Goal: Information Seeking & Learning: Learn about a topic

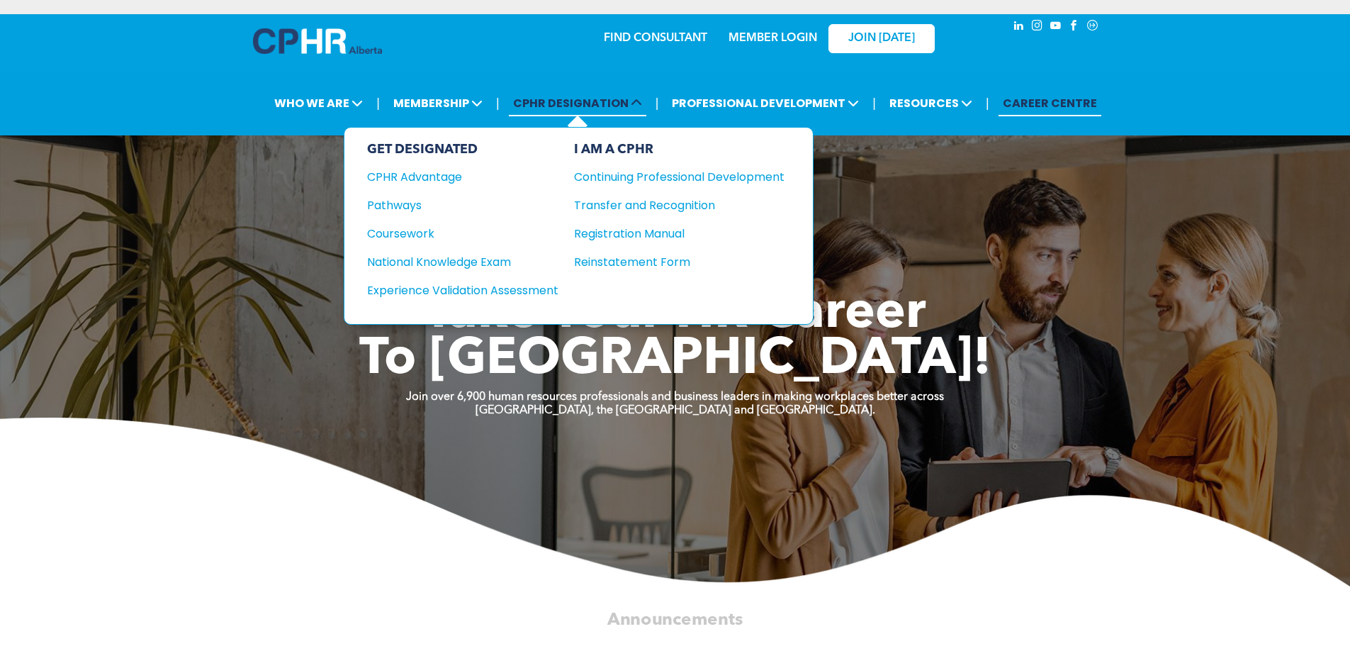
click at [633, 95] on span at bounding box center [635, 103] width 13 height 16
click at [446, 253] on div "National Knowledge Exam" at bounding box center [453, 262] width 172 height 18
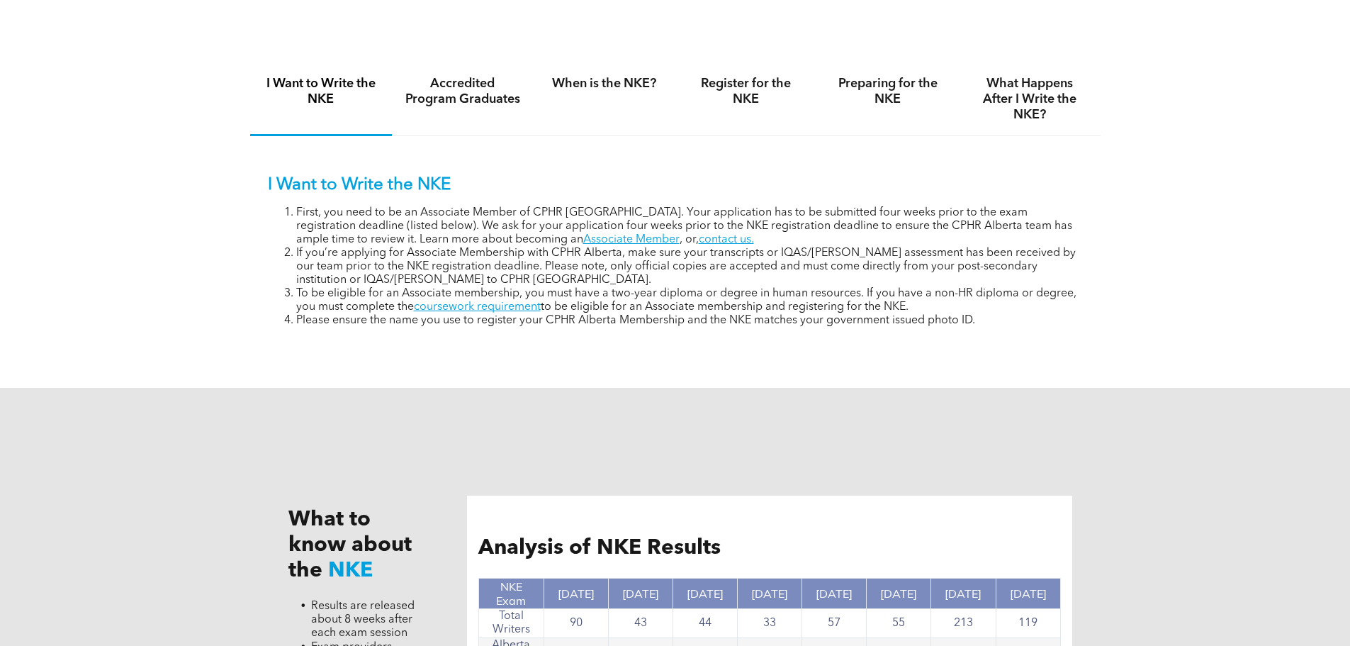
scroll to position [921, 0]
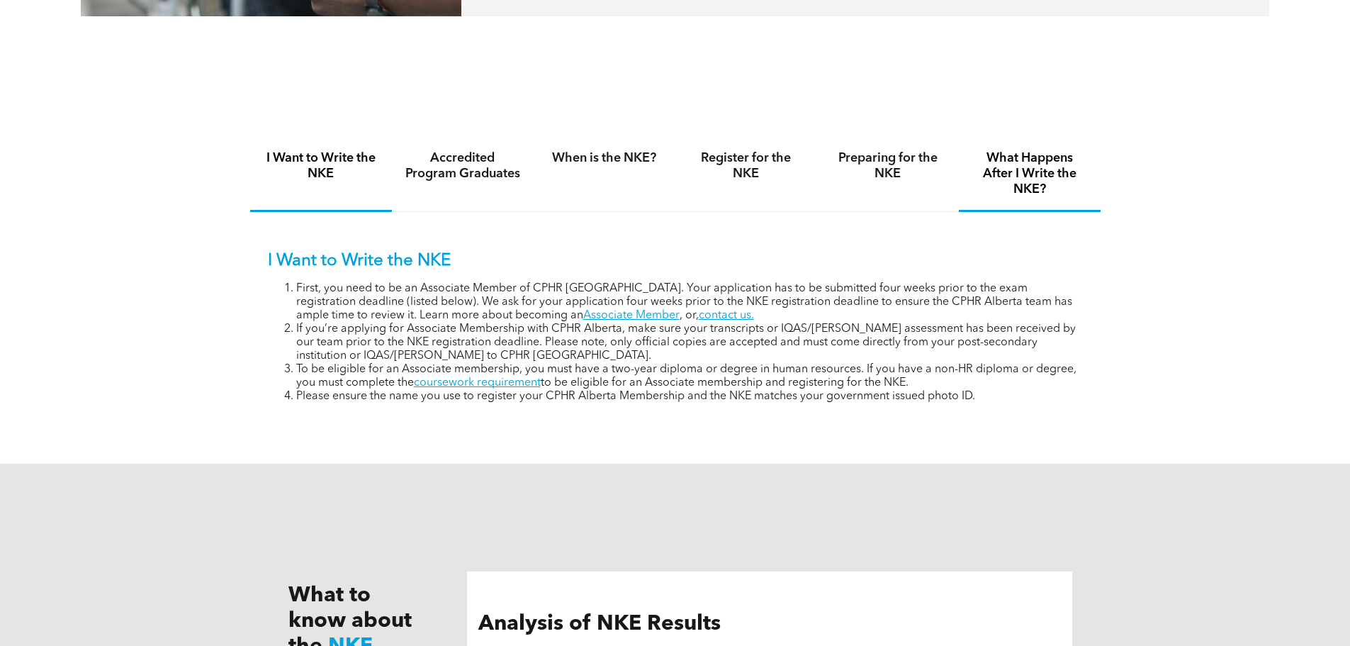
click at [1035, 151] on h4 "What Happens After I Write the NKE?" at bounding box center [1029, 173] width 116 height 47
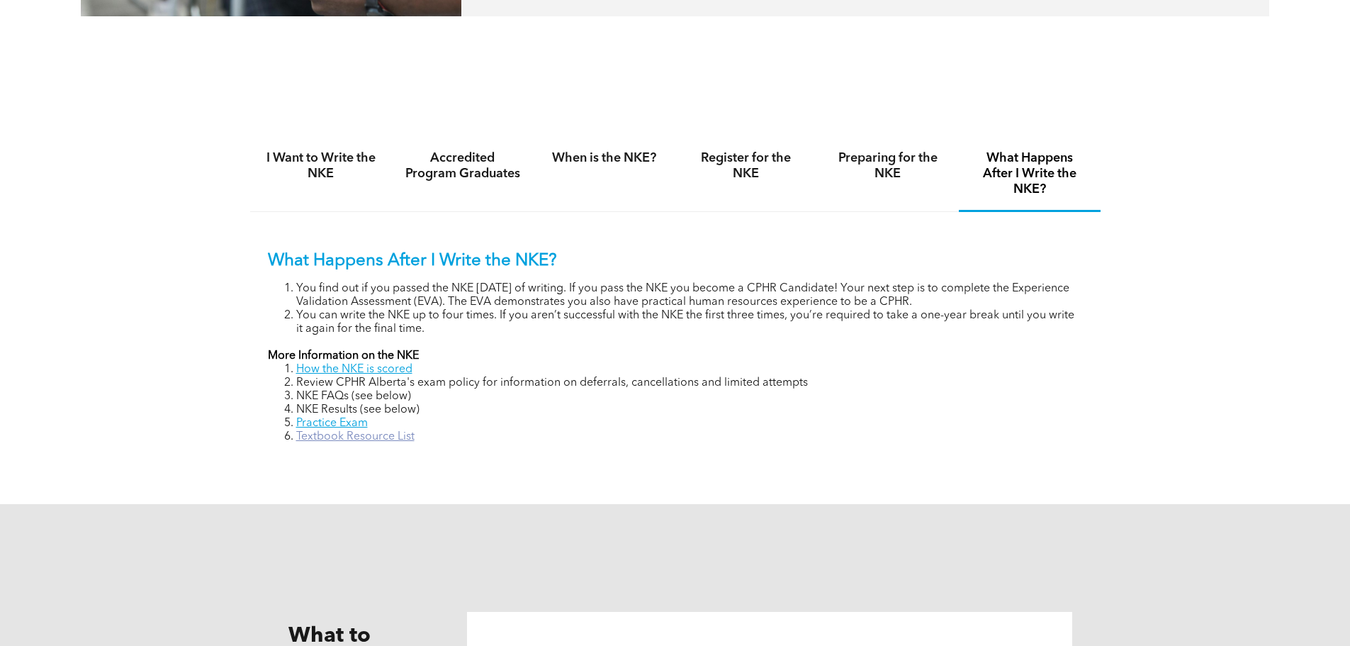
click at [353, 431] on link "Textbook Resource List" at bounding box center [355, 436] width 118 height 11
